Goal: Find specific page/section: Find specific page/section

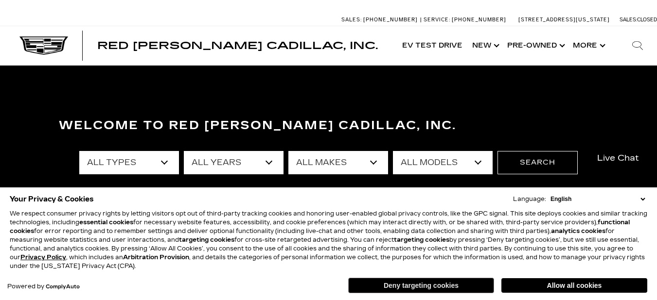
click at [416, 283] on button "Deny targeting cookies" at bounding box center [421, 286] width 146 height 16
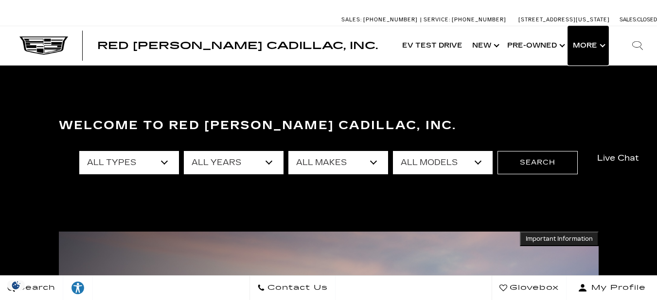
click at [592, 45] on button "Show More" at bounding box center [588, 45] width 40 height 39
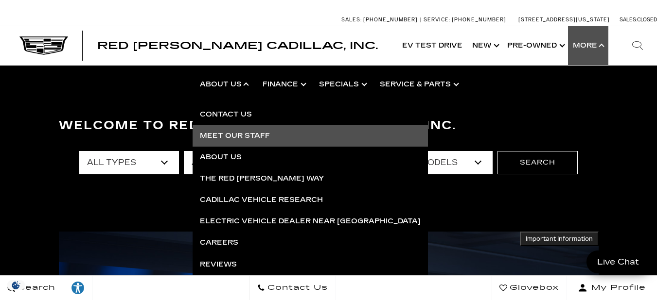
click at [247, 136] on link "Meet Our Staff" at bounding box center [310, 135] width 235 height 21
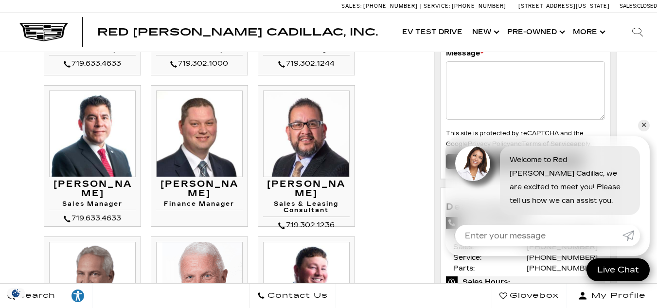
scroll to position [203, 0]
click at [642, 124] on link "✕" at bounding box center [644, 126] width 12 height 12
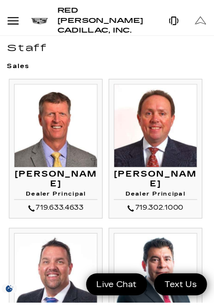
scroll to position [24, 0]
